Goal: Information Seeking & Learning: Learn about a topic

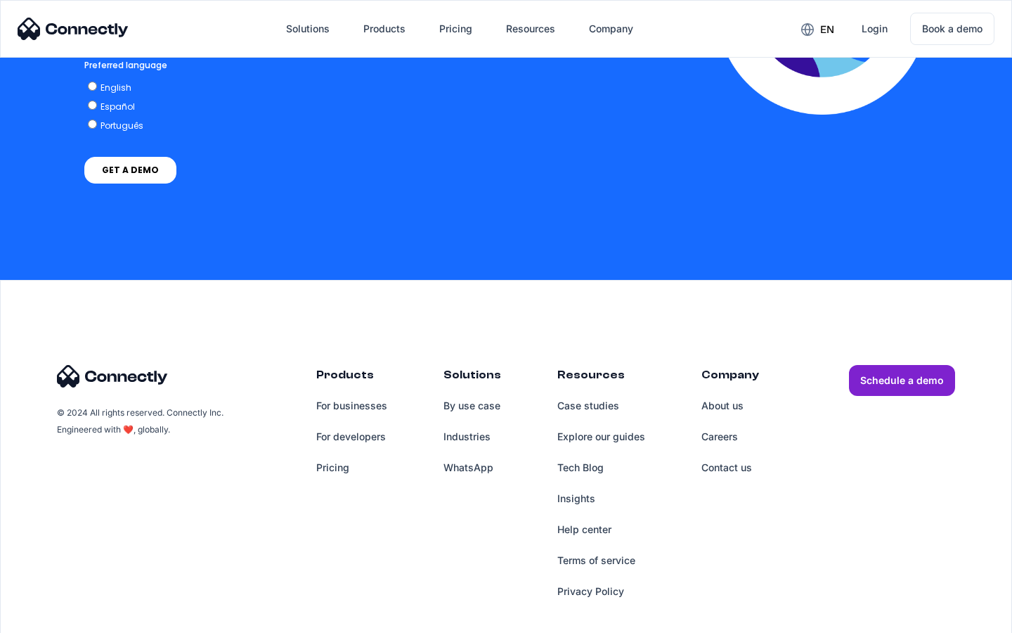
scroll to position [2859, 0]
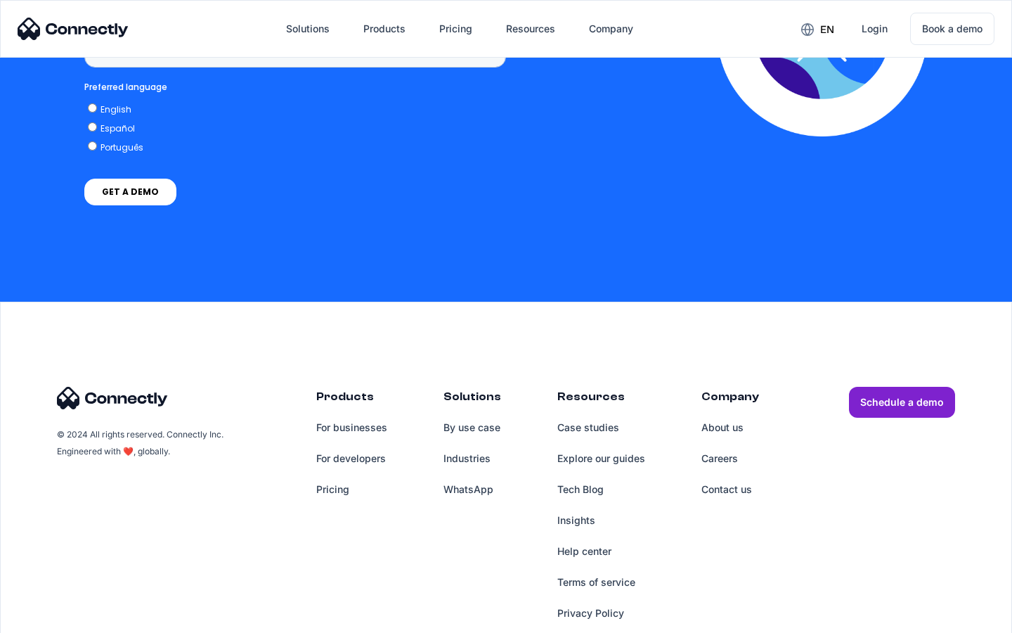
scroll to position [1053, 0]
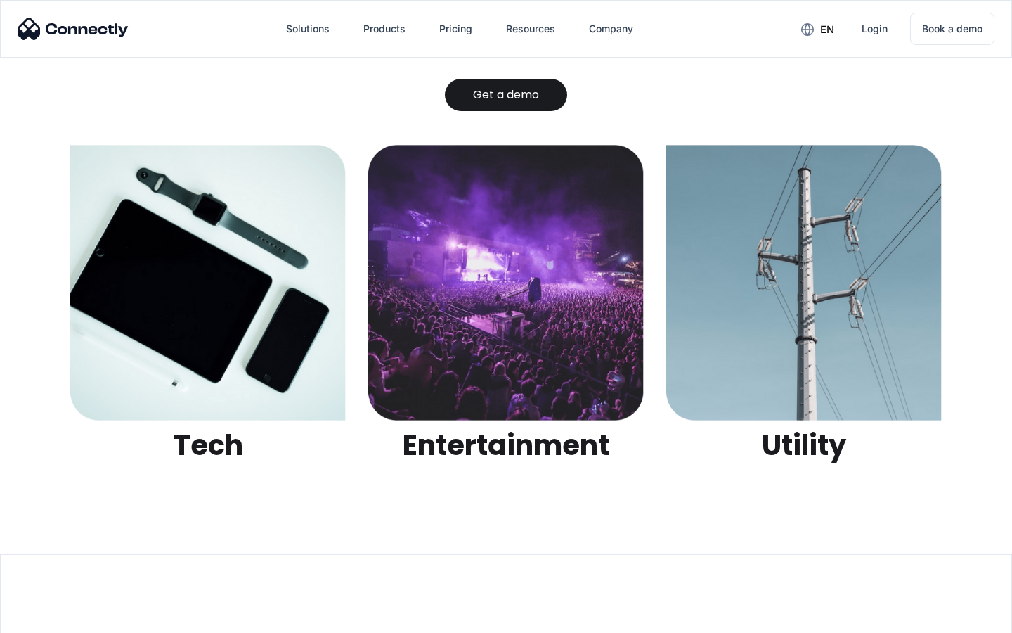
scroll to position [4434, 0]
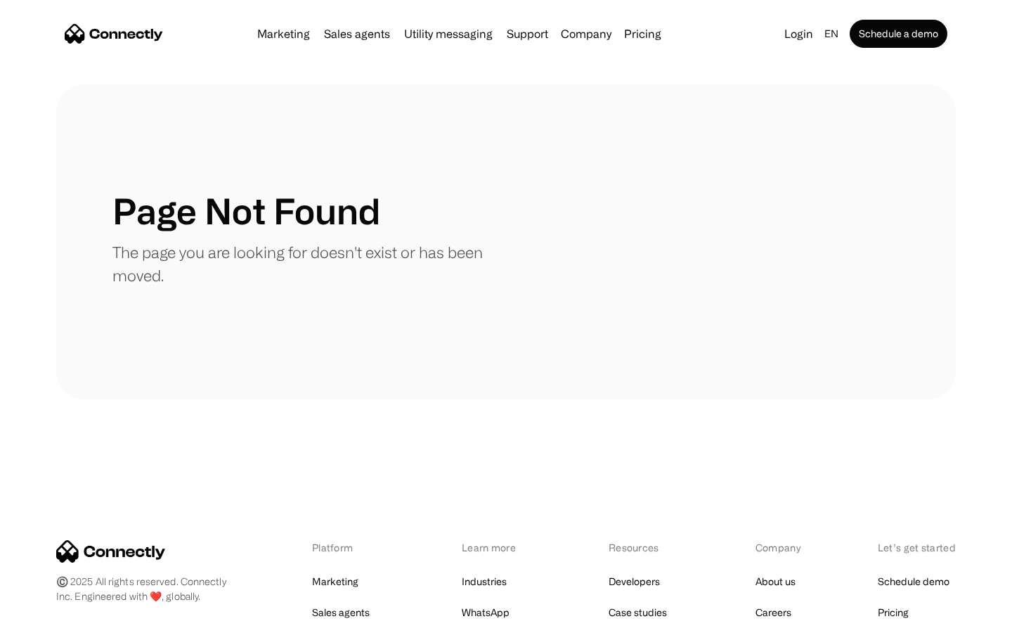
scroll to position [257, 0]
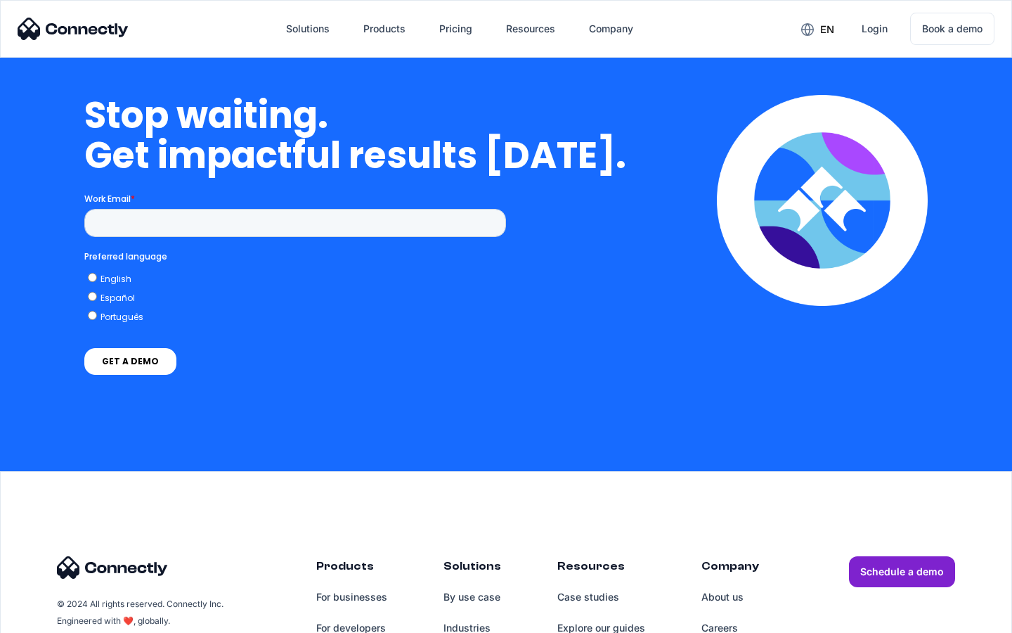
scroll to position [3073, 0]
